Goal: Task Accomplishment & Management: Use online tool/utility

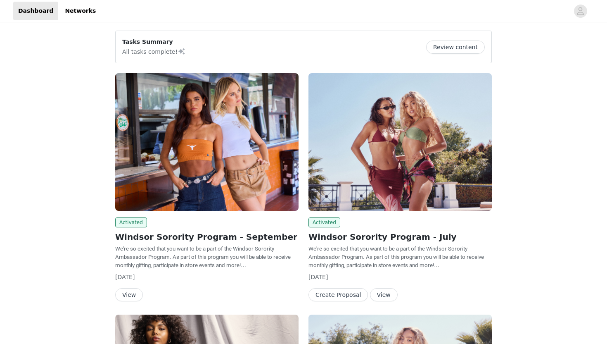
click at [128, 291] on button "View" at bounding box center [129, 294] width 28 height 13
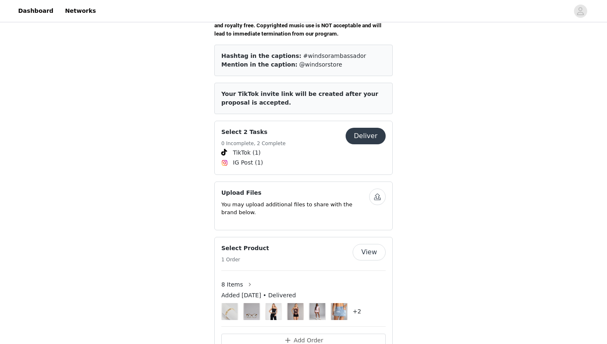
scroll to position [323, 0]
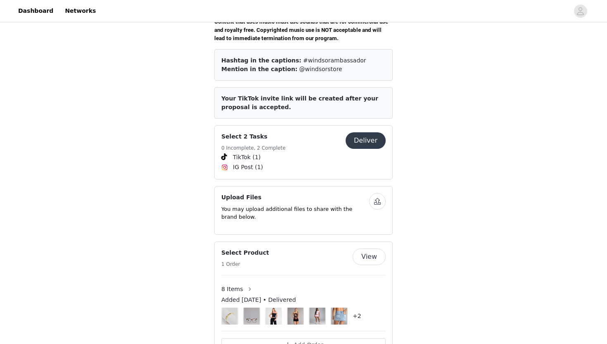
click at [378, 141] on button "Deliver" at bounding box center [366, 140] width 40 height 17
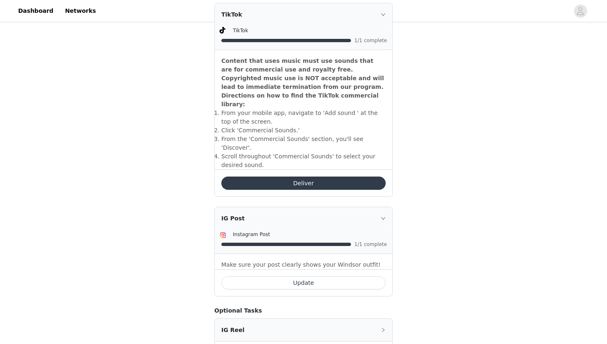
scroll to position [287, 0]
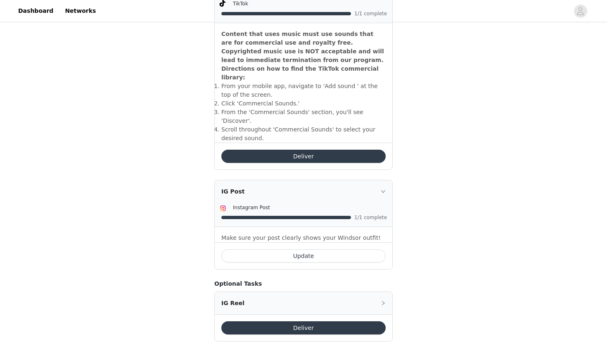
click at [299, 150] on button "Deliver" at bounding box center [303, 156] width 164 height 13
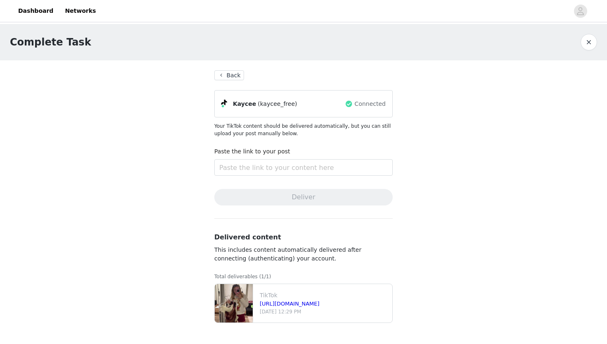
click at [590, 41] on button "button" at bounding box center [589, 42] width 17 height 17
